Goal: Information Seeking & Learning: Understand process/instructions

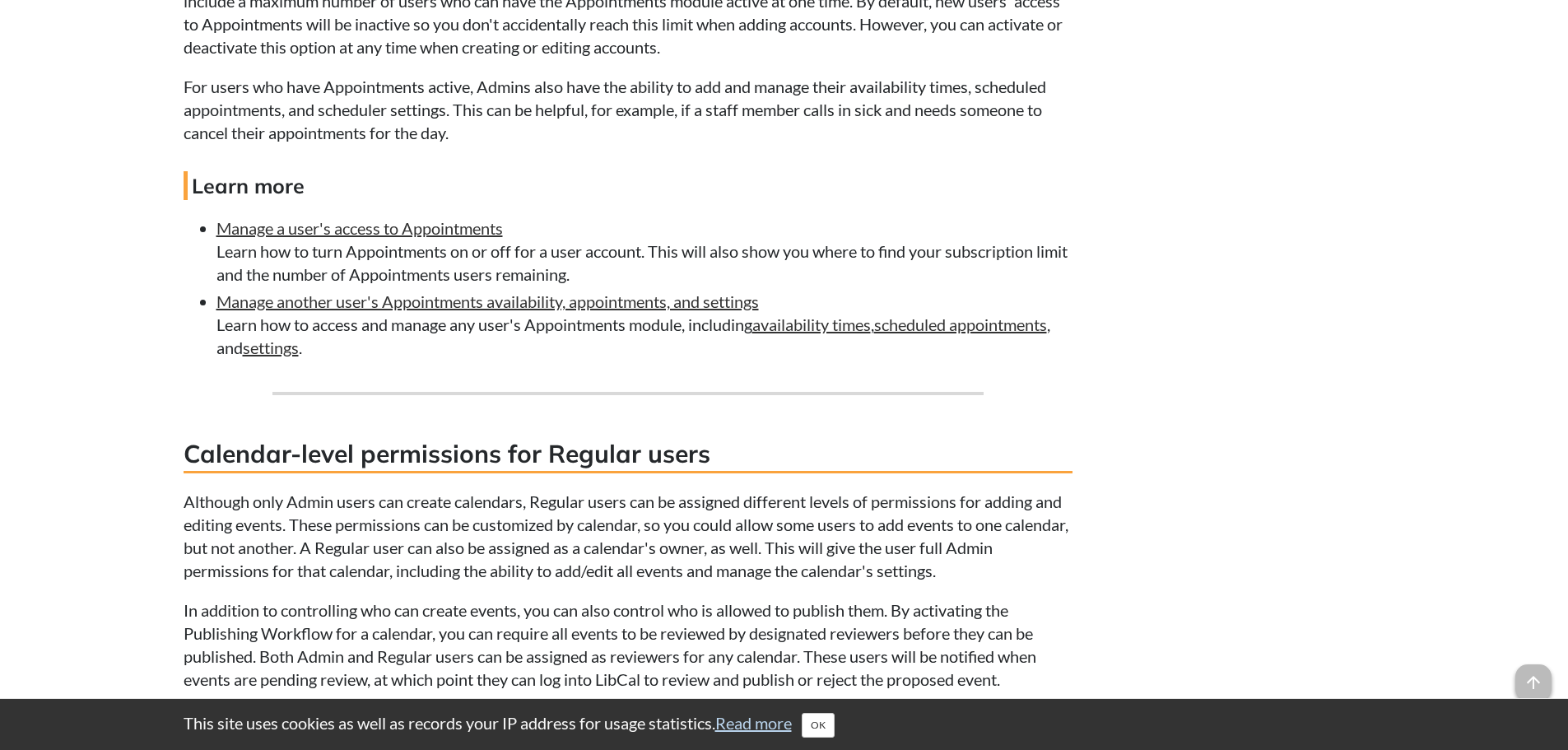
scroll to position [1728, 0]
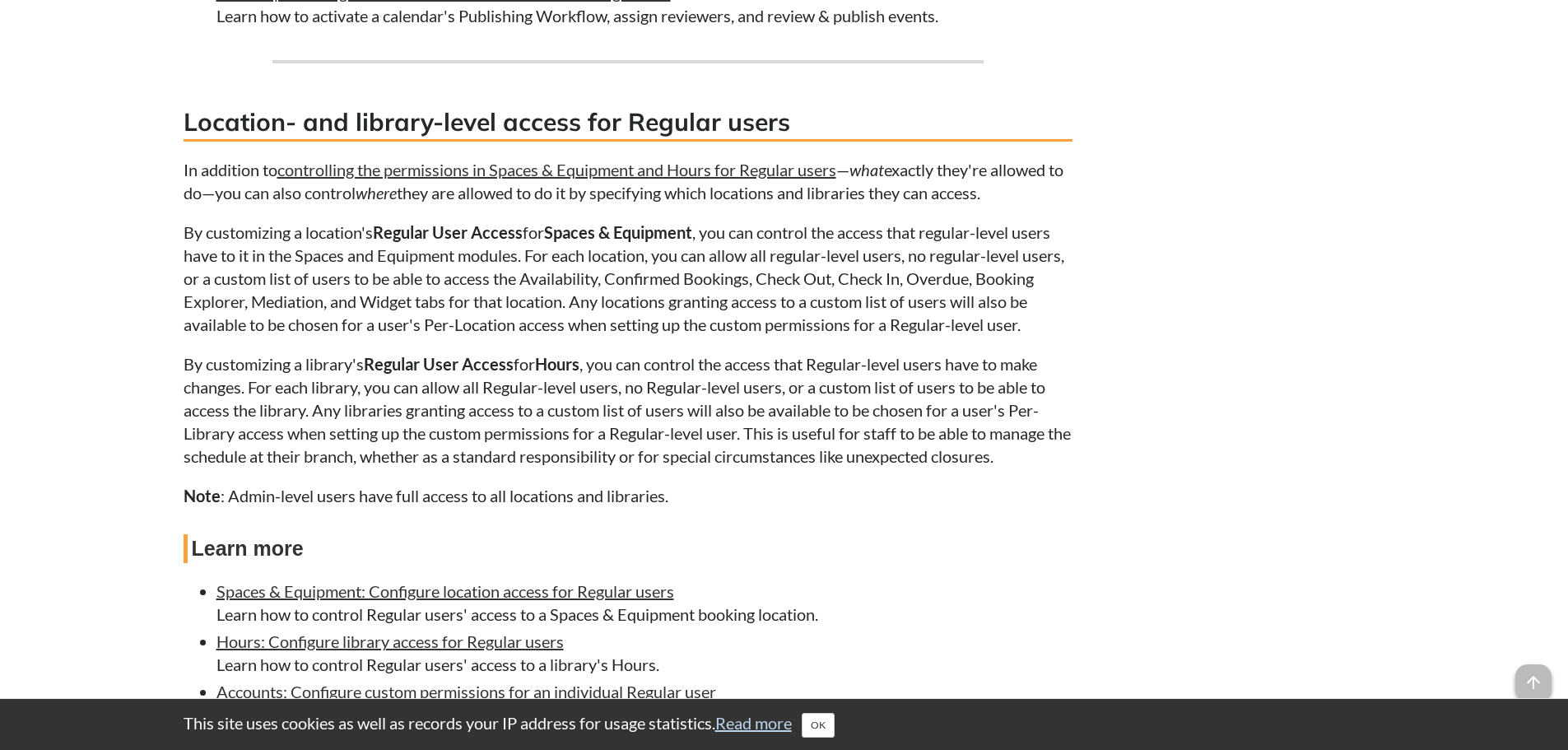
scroll to position [3129, 0]
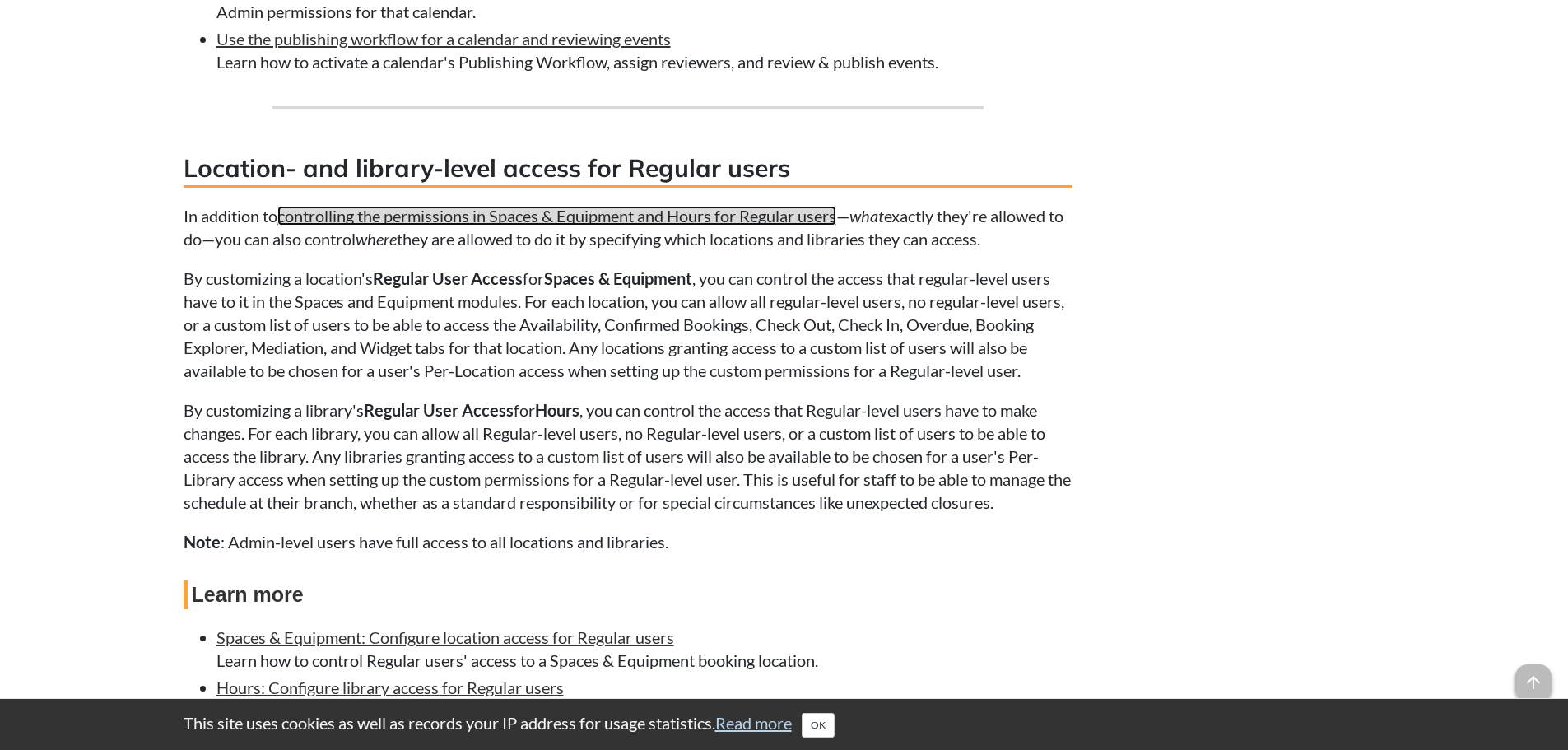
click at [564, 210] on link "controlling the permissions in Spaces & Equipment and Hours for Regular users" at bounding box center [557, 216] width 559 height 20
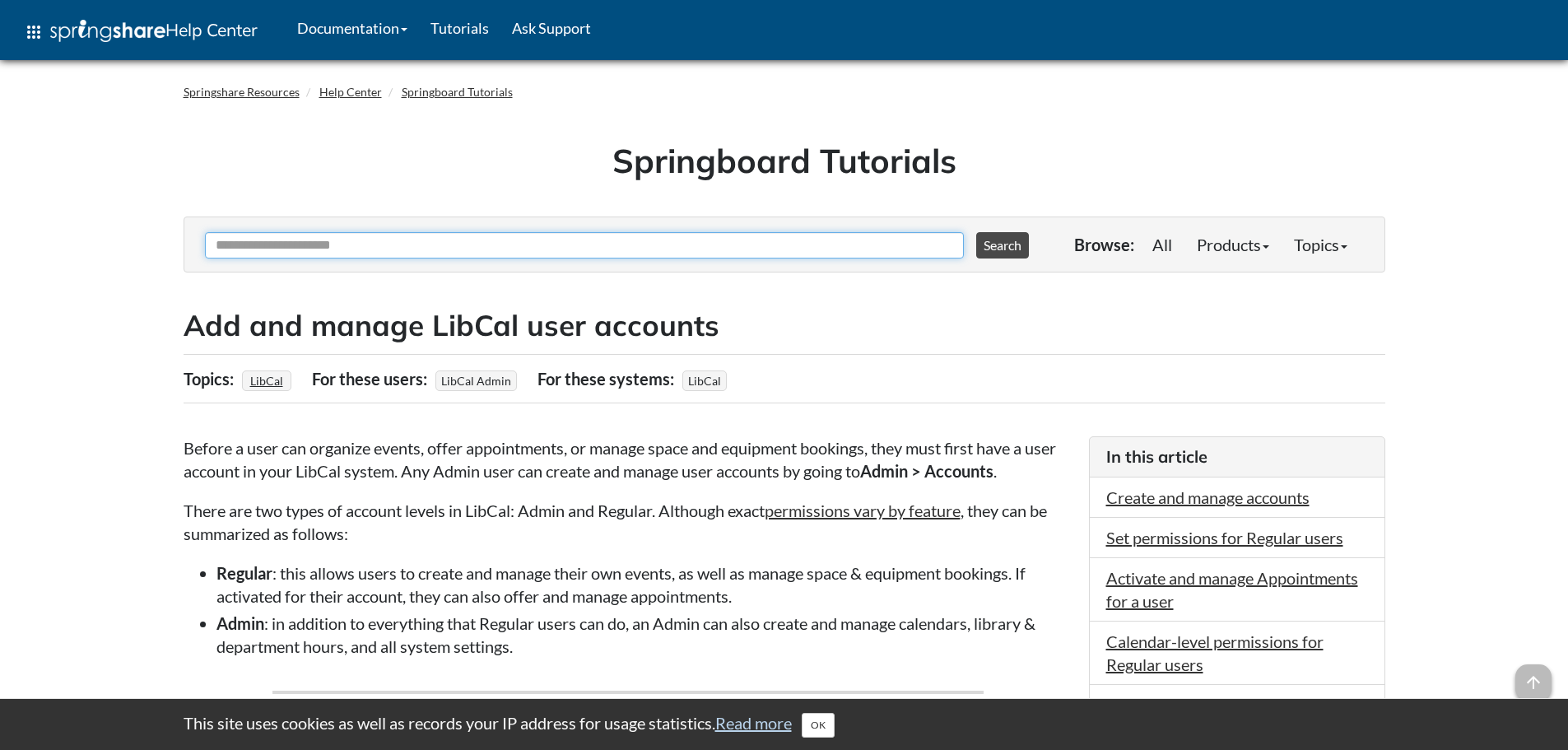
click at [368, 246] on input "Ask Another Question" at bounding box center [584, 245] width 759 height 26
paste input "**********"
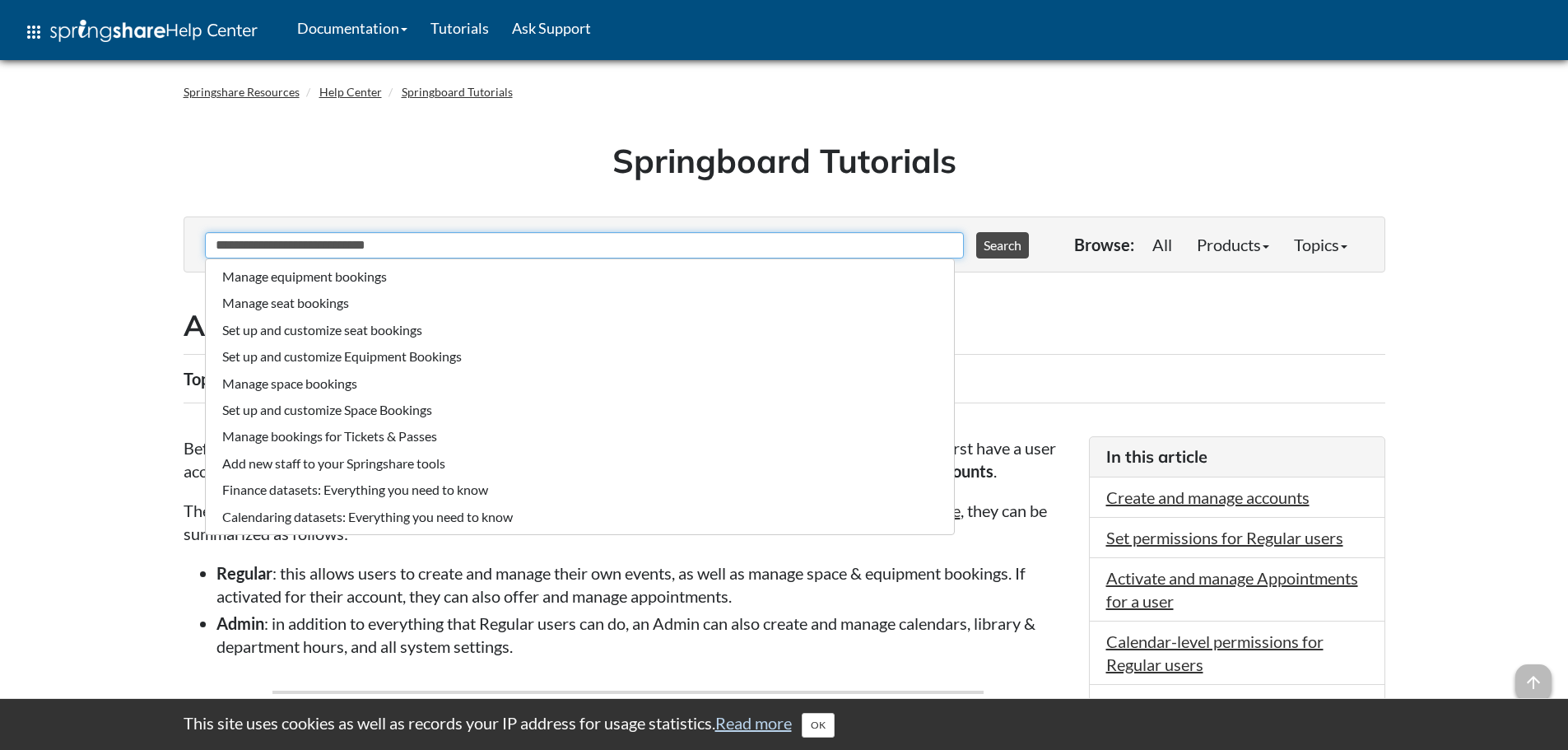
type input "**********"
click at [976, 232] on button "Search" at bounding box center [1002, 245] width 53 height 26
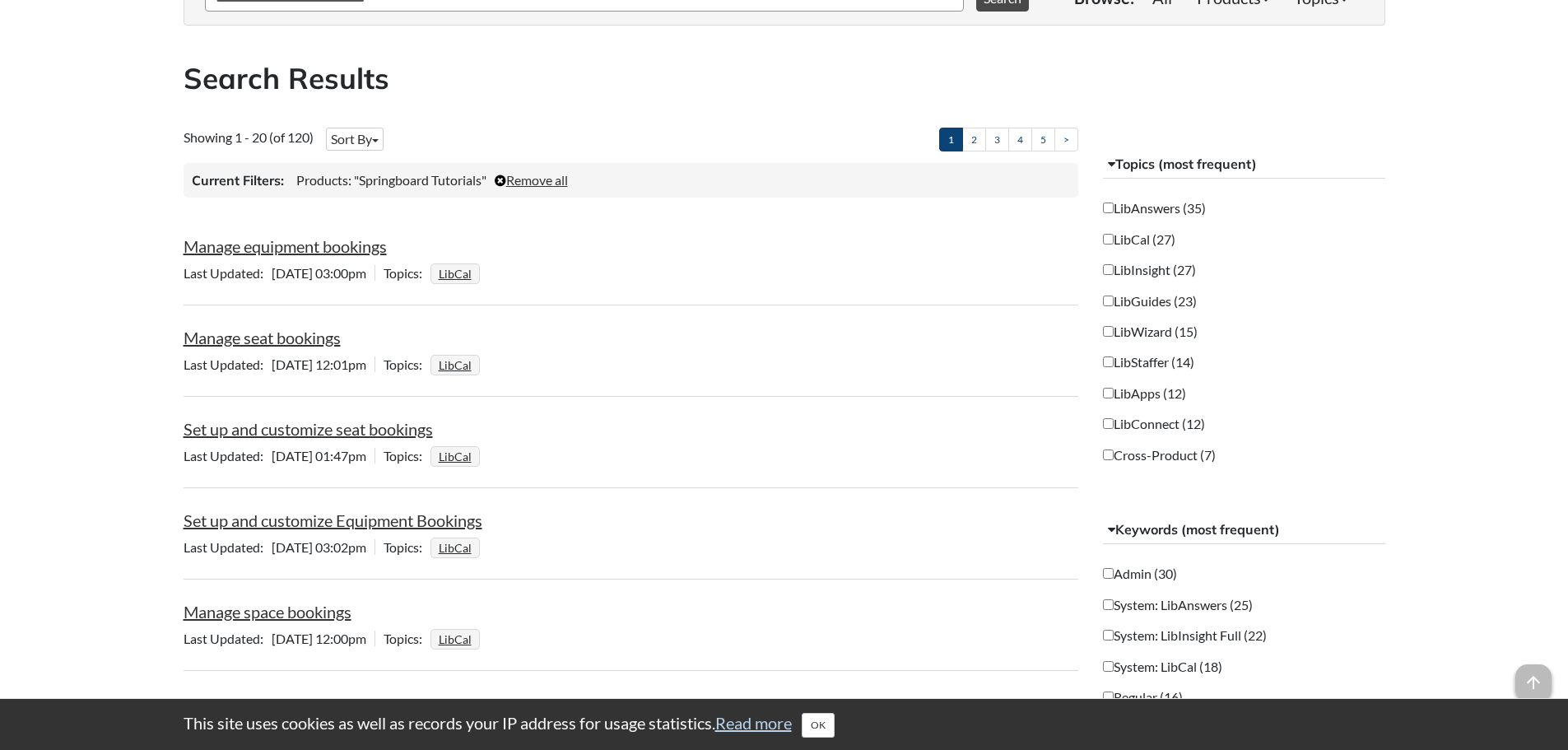
scroll to position [329, 0]
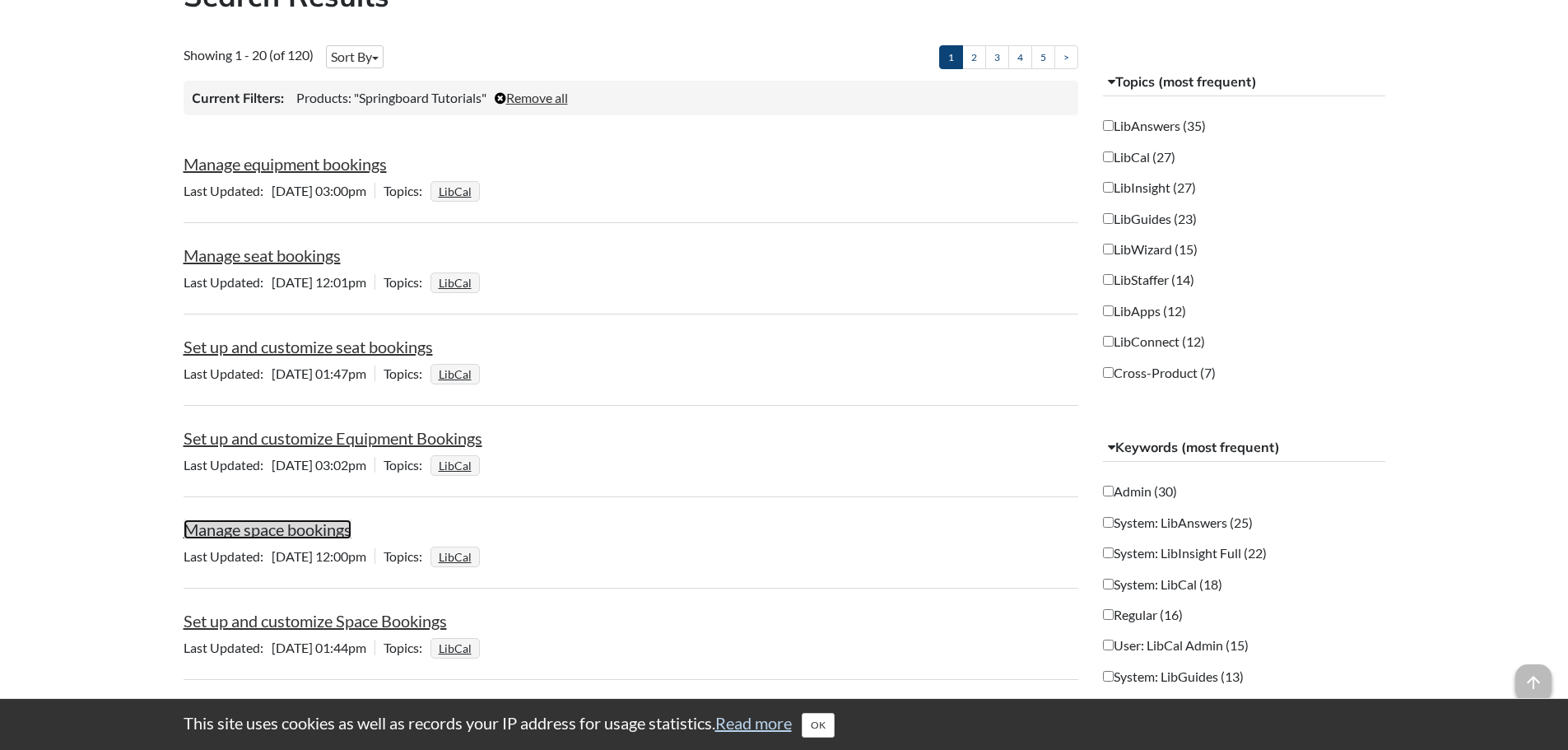
click at [287, 528] on link "Manage space bookings" at bounding box center [267, 530] width 168 height 20
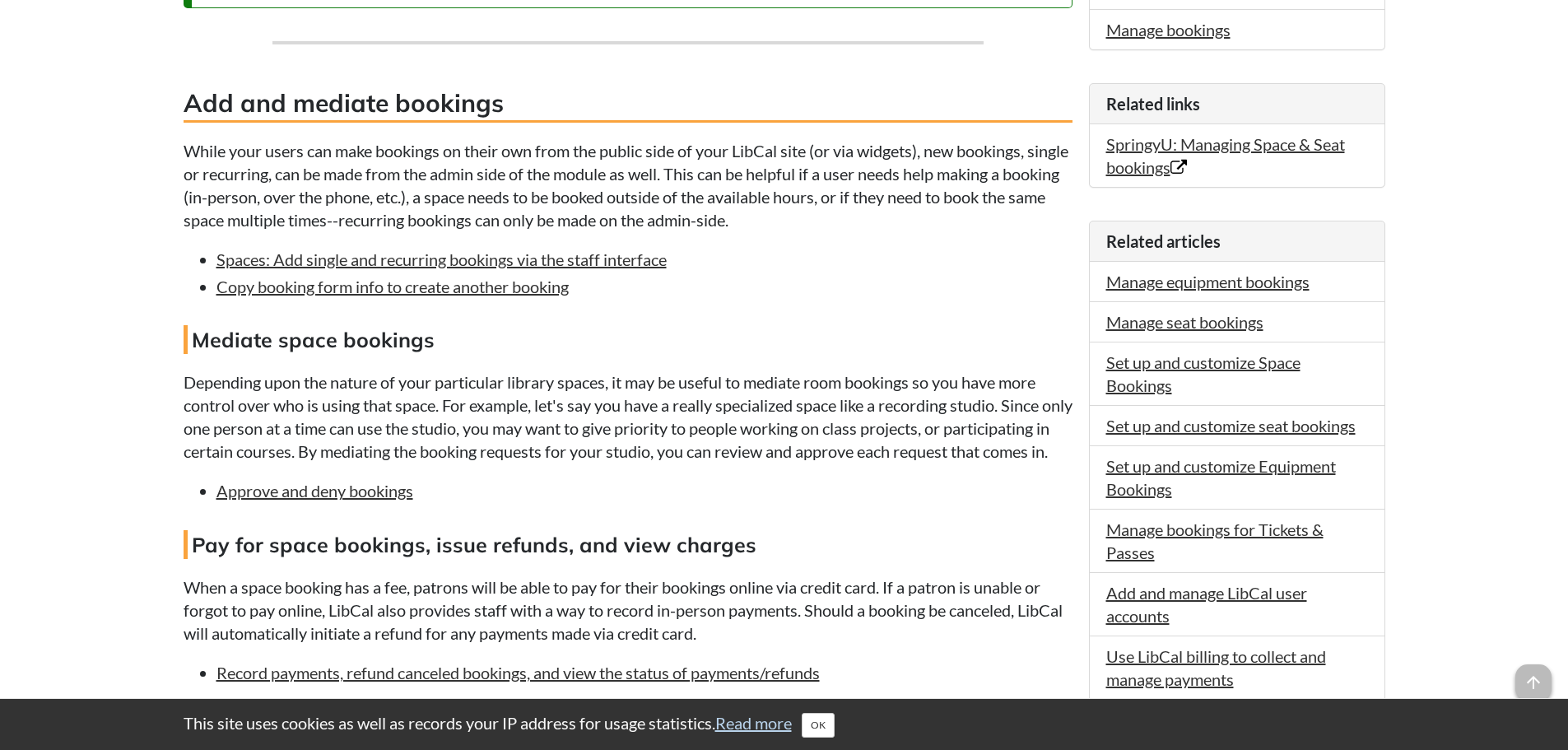
scroll to position [576, 0]
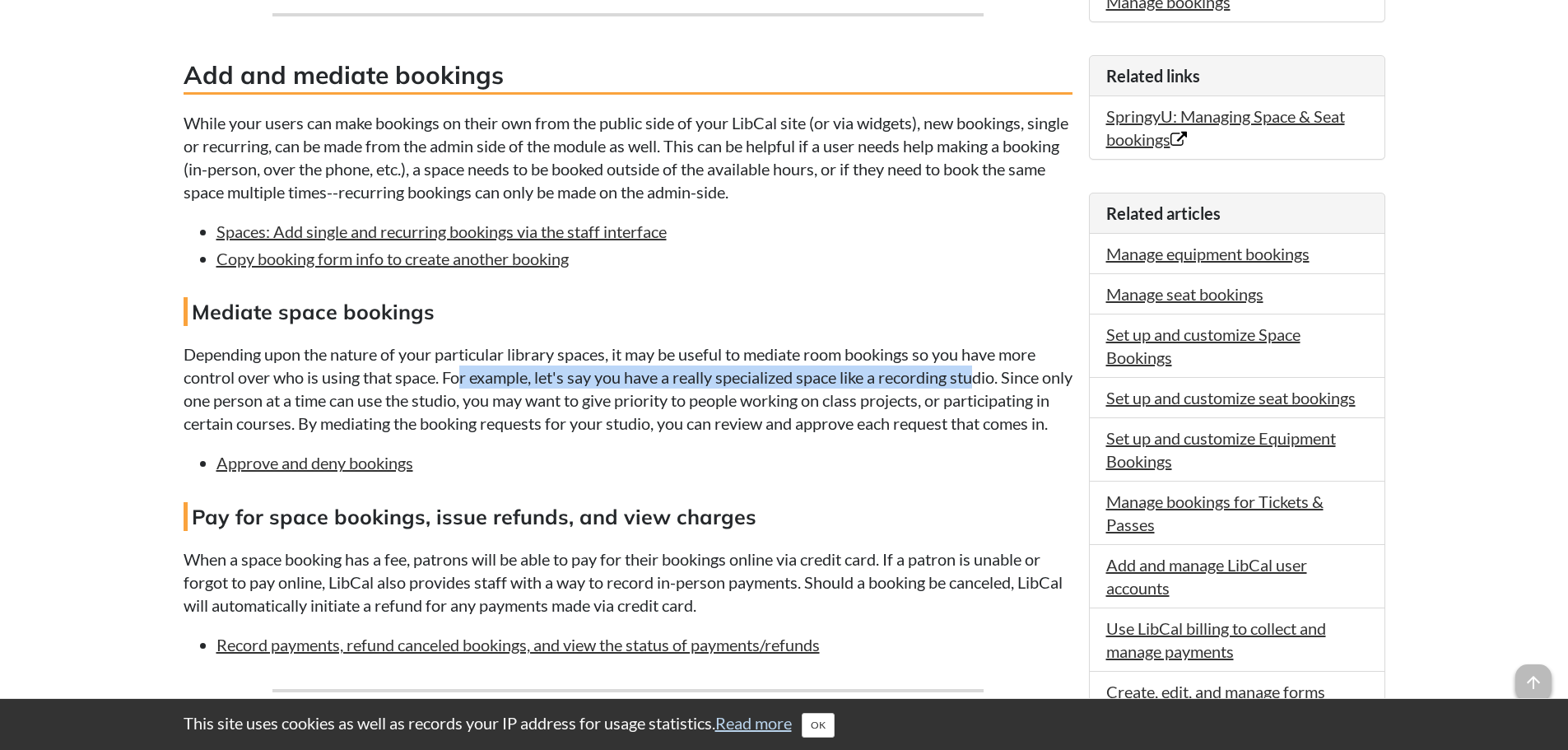
drag, startPoint x: 459, startPoint y: 379, endPoint x: 982, endPoint y: 379, distance: 523.0
click at [982, 379] on p "Depending upon the nature of your particular library spaces, it may be useful t…" at bounding box center [628, 388] width 889 height 93
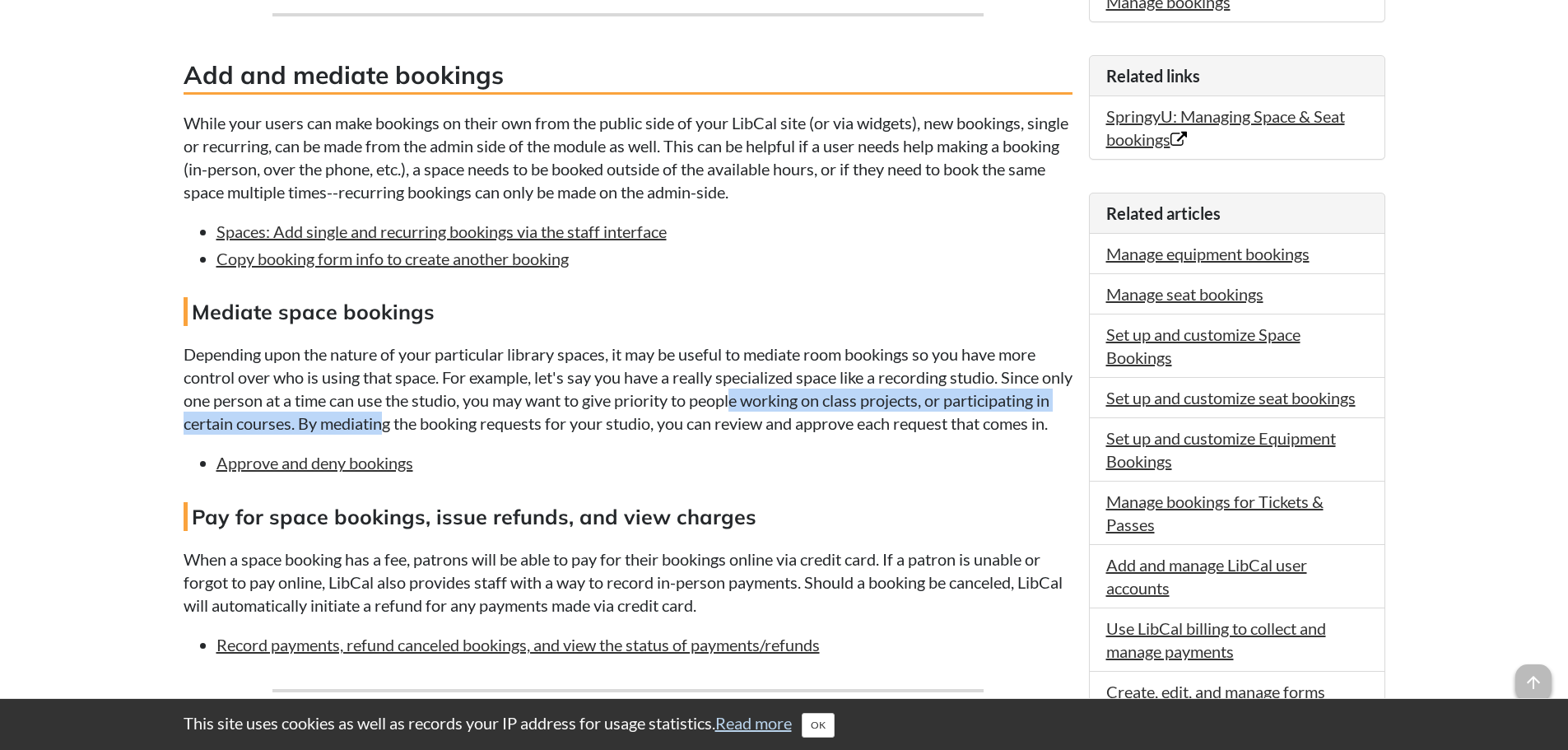
drag, startPoint x: 494, startPoint y: 414, endPoint x: 771, endPoint y: 411, distance: 277.0
click at [771, 411] on p "Depending upon the nature of your particular library spaces, it may be useful t…" at bounding box center [628, 388] width 889 height 93
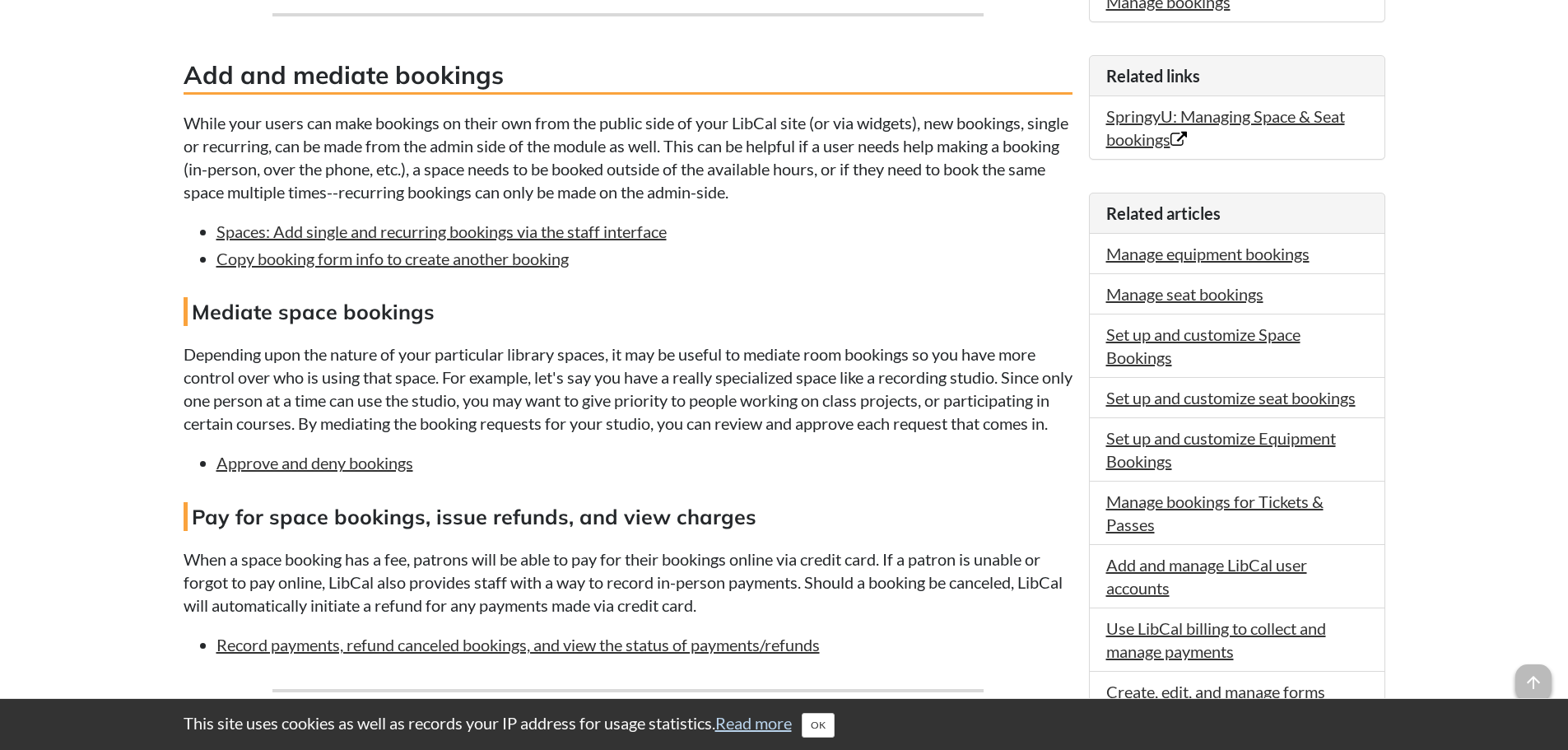
click at [634, 415] on p "Depending upon the nature of your particular library spaces, it may be useful t…" at bounding box center [628, 388] width 889 height 93
drag, startPoint x: 470, startPoint y: 426, endPoint x: 539, endPoint y: 426, distance: 69.0
click at [539, 426] on p "Depending upon the nature of your particular library spaces, it may be useful t…" at bounding box center [628, 388] width 889 height 93
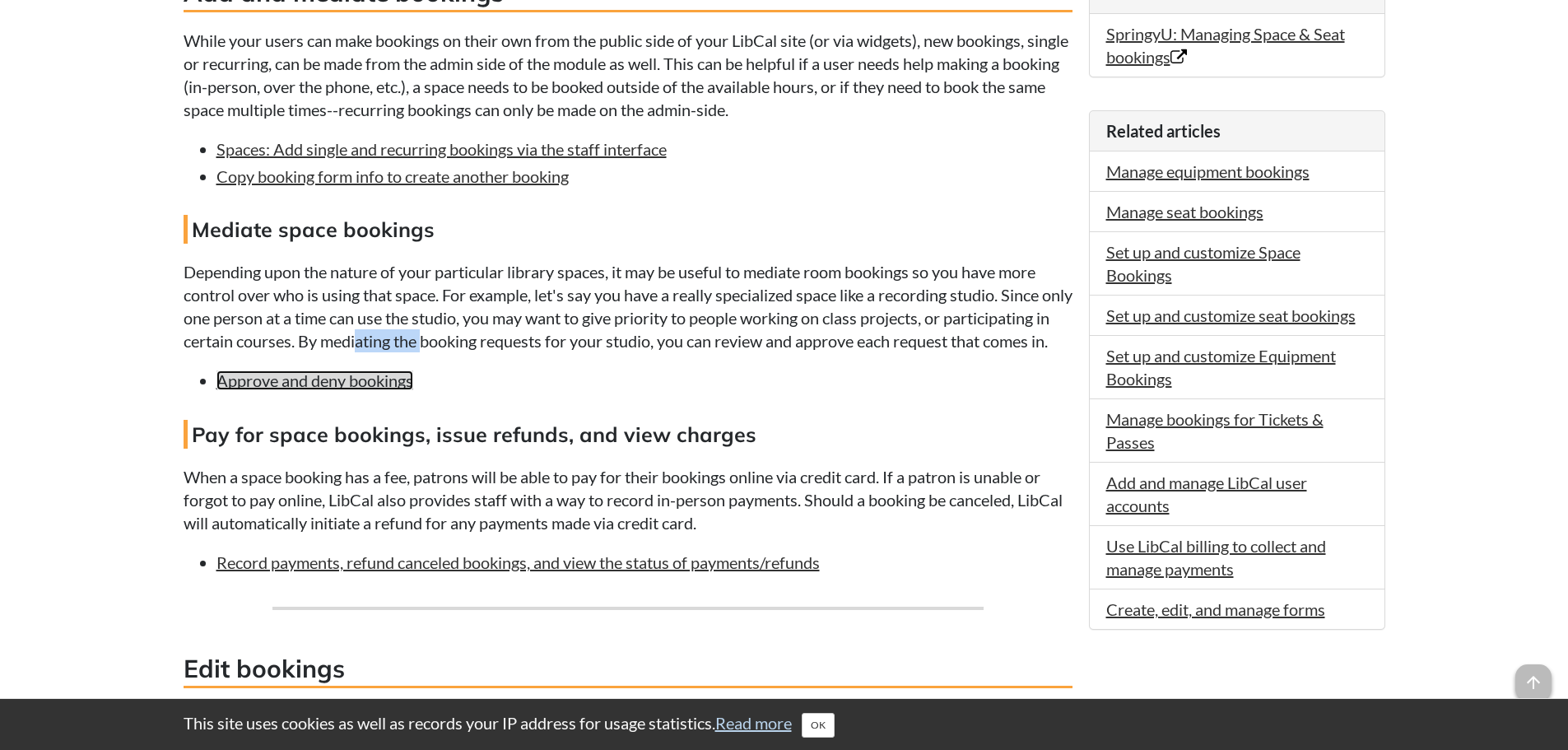
click at [377, 390] on link "Approve and deny bookings" at bounding box center [315, 380] width 197 height 20
